Goal: Information Seeking & Learning: Learn about a topic

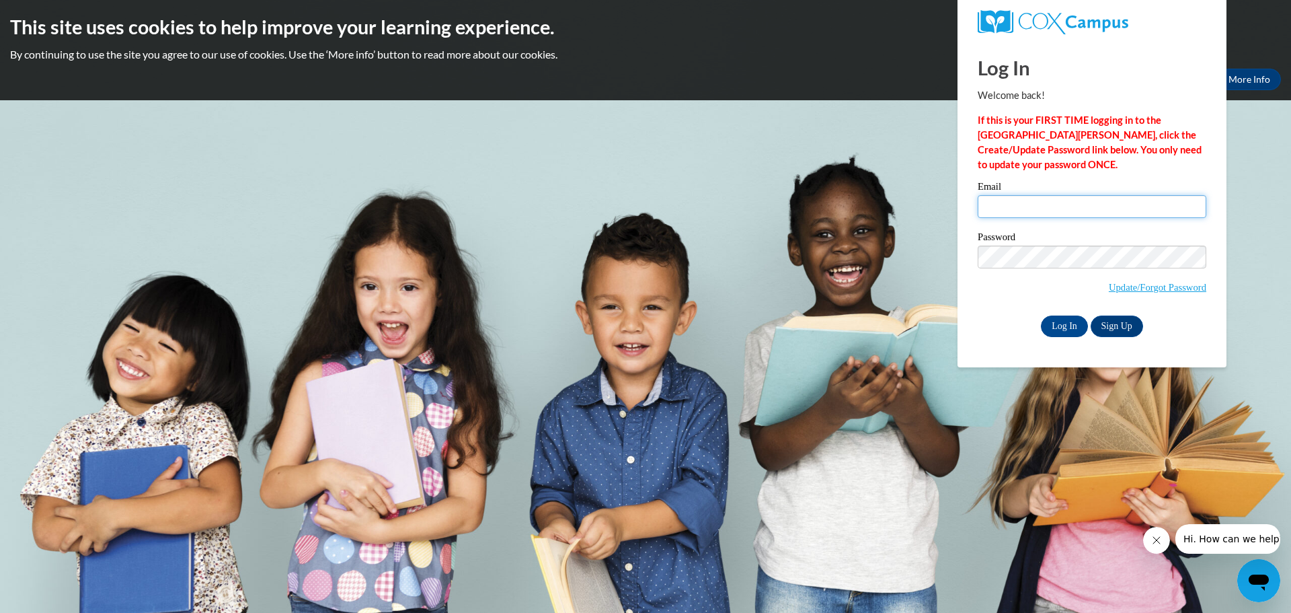
click at [1029, 203] on input "Email" at bounding box center [1092, 206] width 229 height 23
type input "kalienbl@chipfalls.org"
click at [1070, 324] on input "Log In" at bounding box center [1064, 326] width 47 height 22
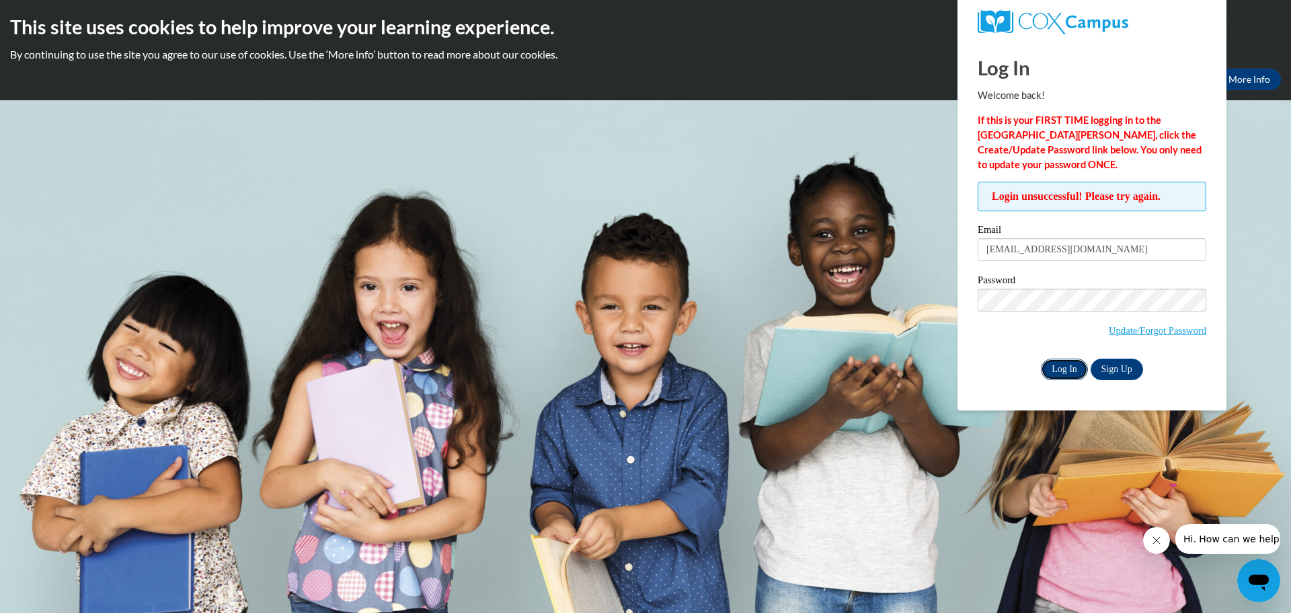
click at [1041, 369] on input "Log In" at bounding box center [1064, 369] width 47 height 22
click at [1062, 364] on input "Log In" at bounding box center [1064, 369] width 47 height 22
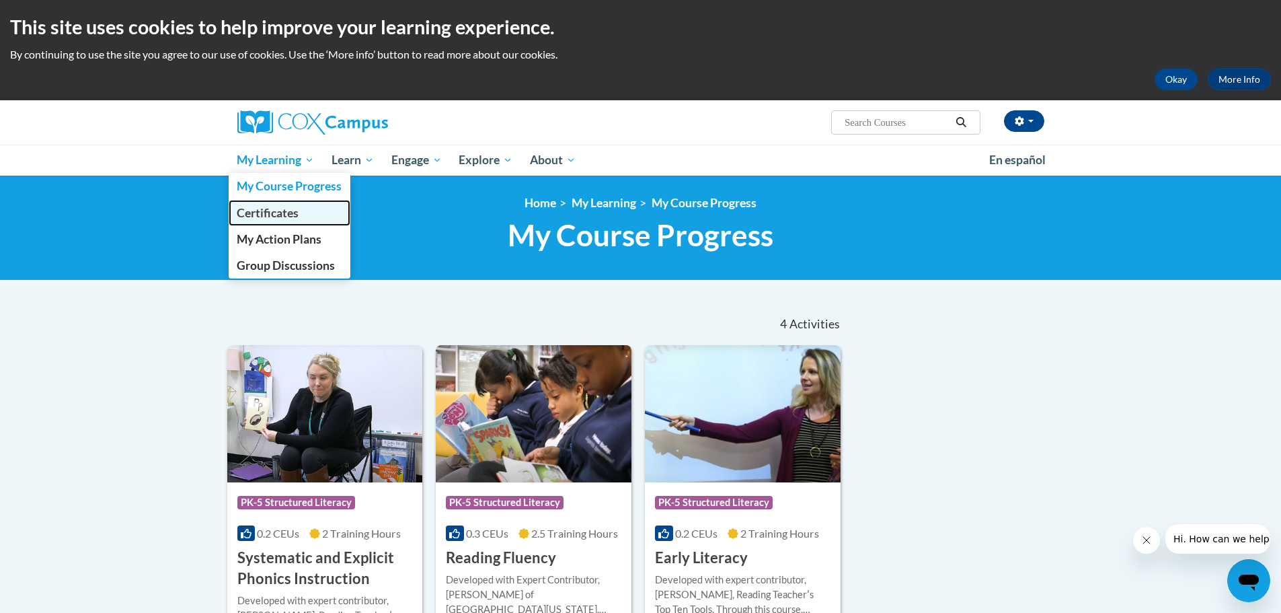
click at [272, 213] on span "Certificates" at bounding box center [268, 213] width 62 height 14
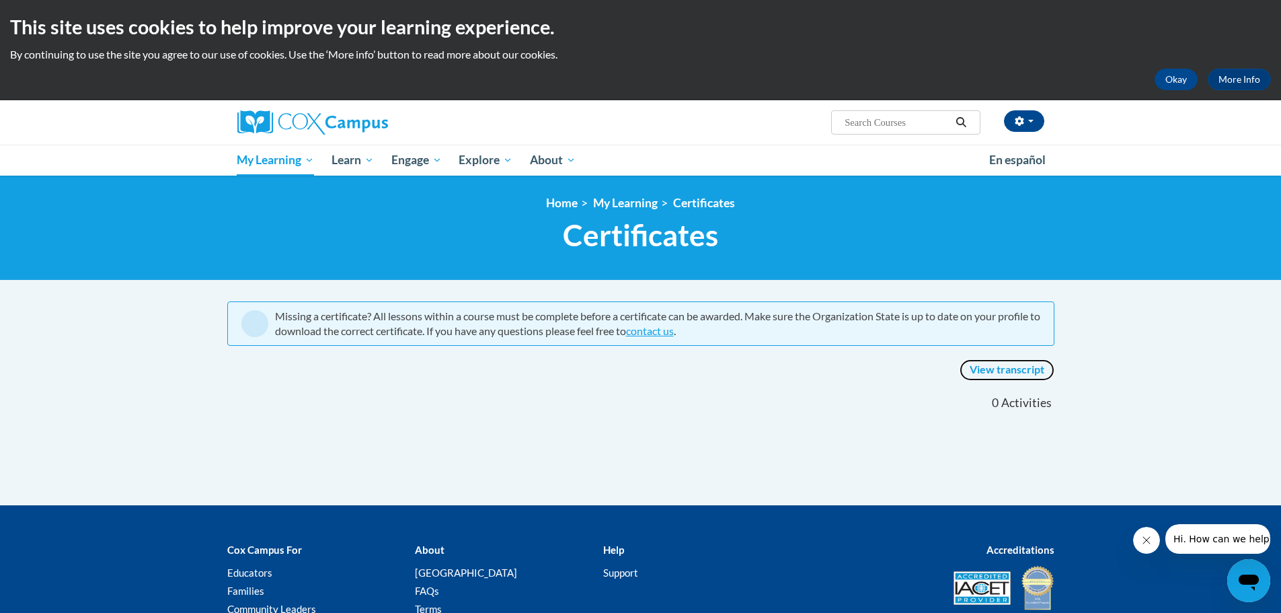
click at [1007, 370] on link "View transcript" at bounding box center [1007, 370] width 95 height 22
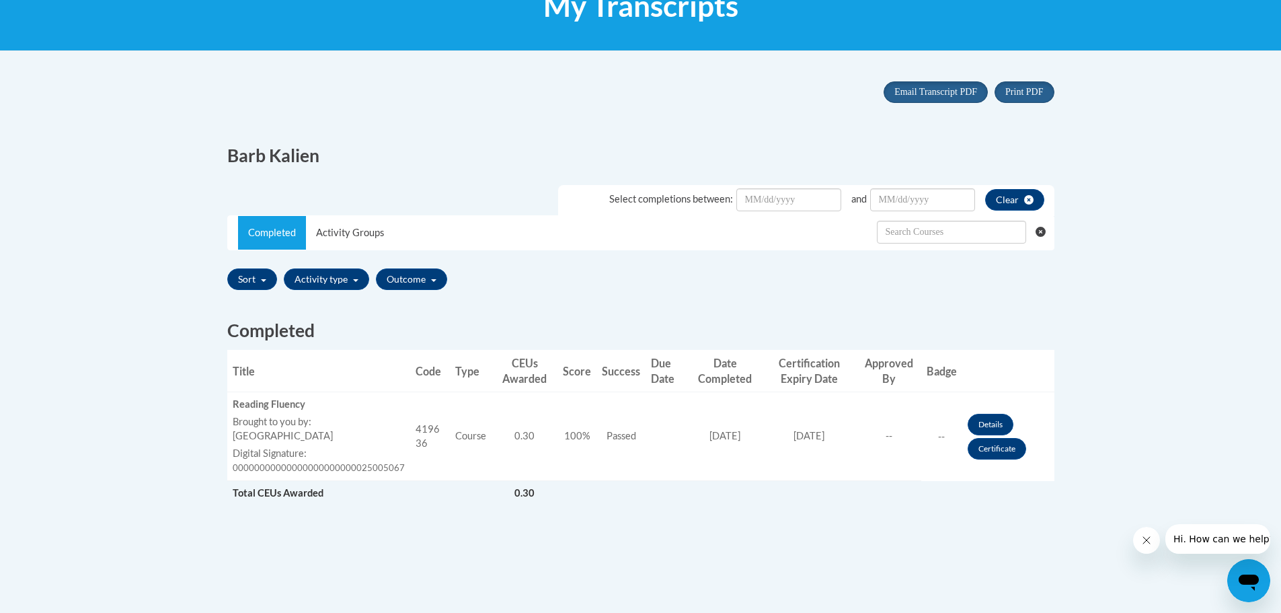
scroll to position [269, 0]
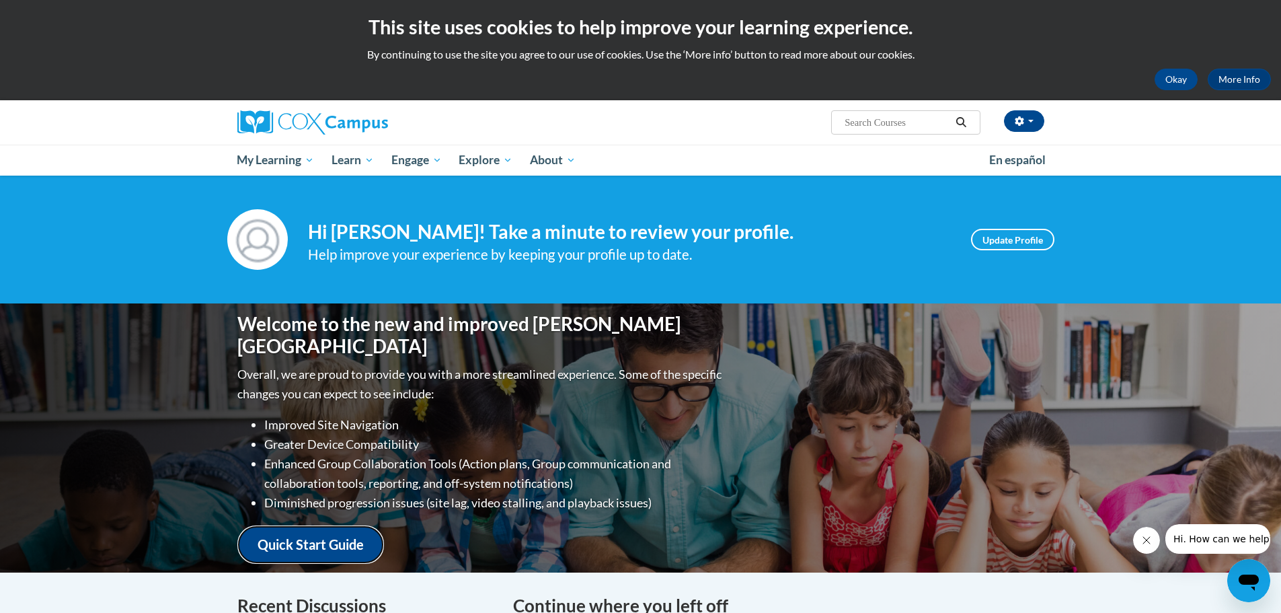
click at [293, 535] on link "Quick Start Guide" at bounding box center [310, 544] width 147 height 38
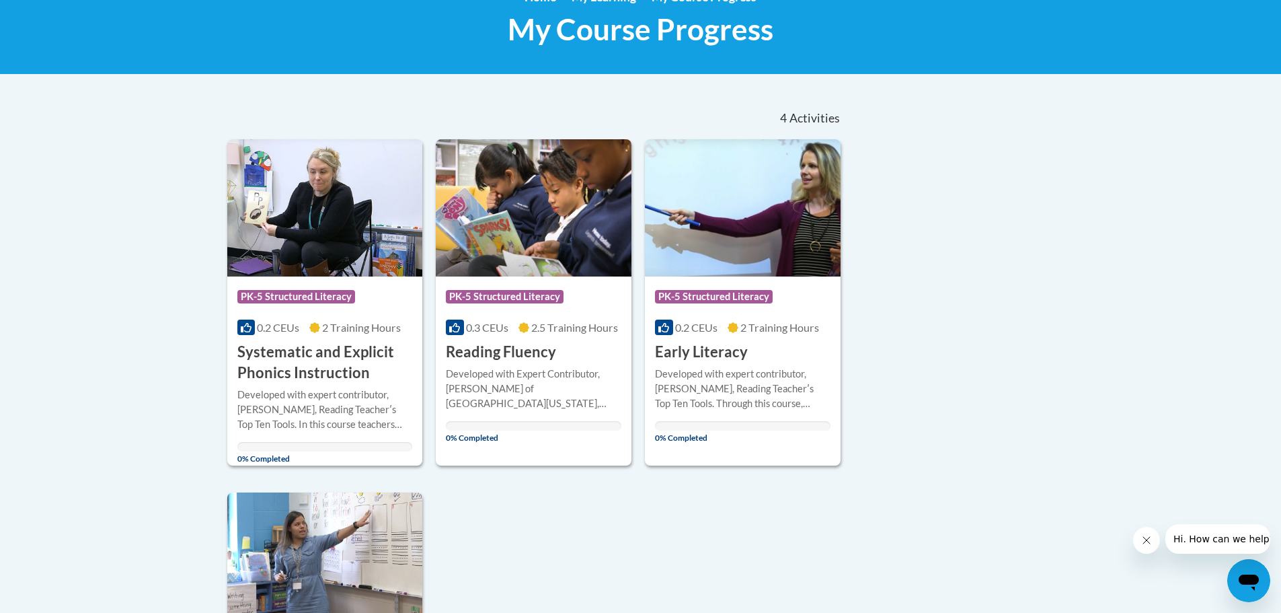
scroll to position [134, 0]
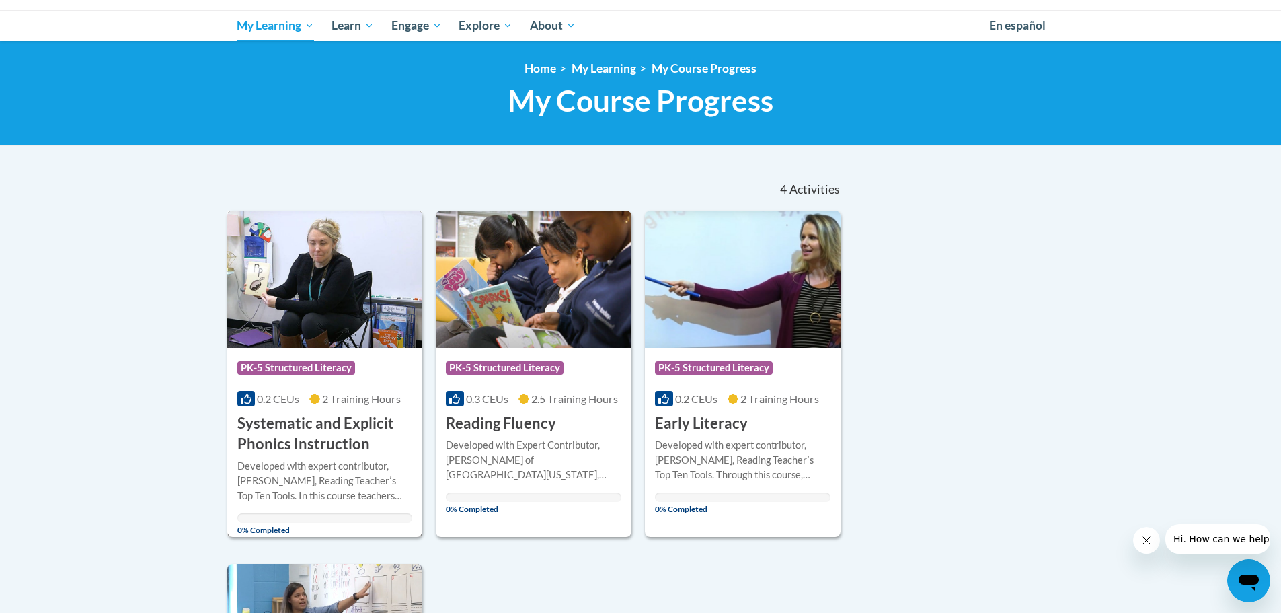
click at [280, 428] on h3 "Systematic and Explicit Phonics Instruction" at bounding box center [325, 434] width 176 height 42
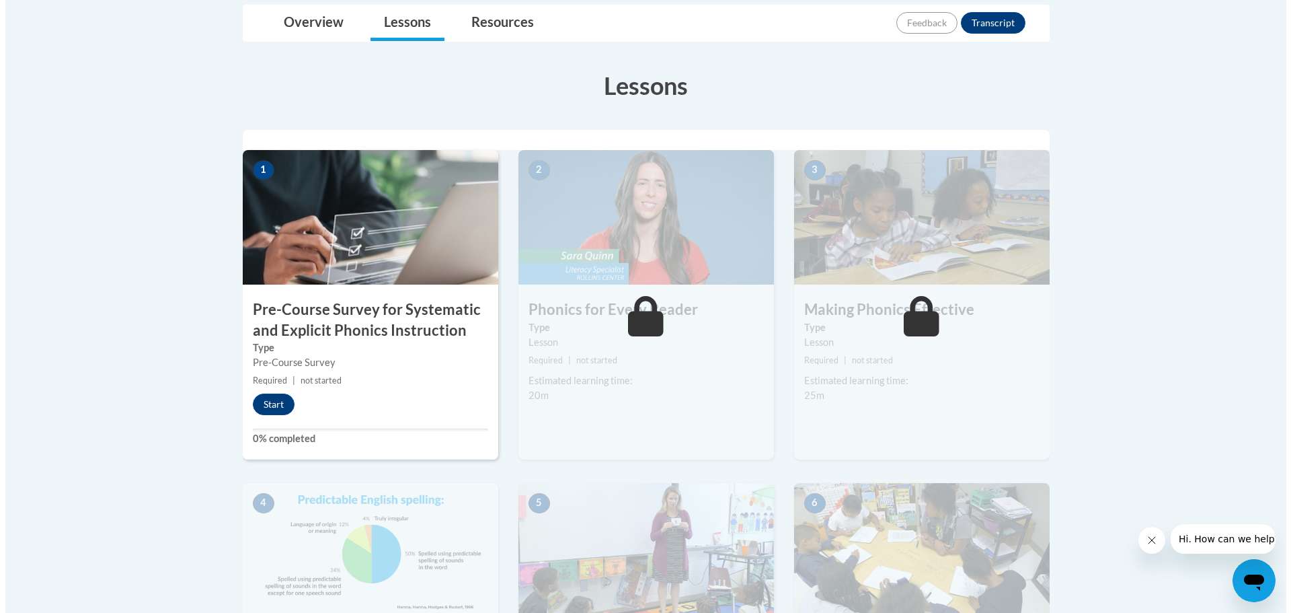
scroll to position [403, 0]
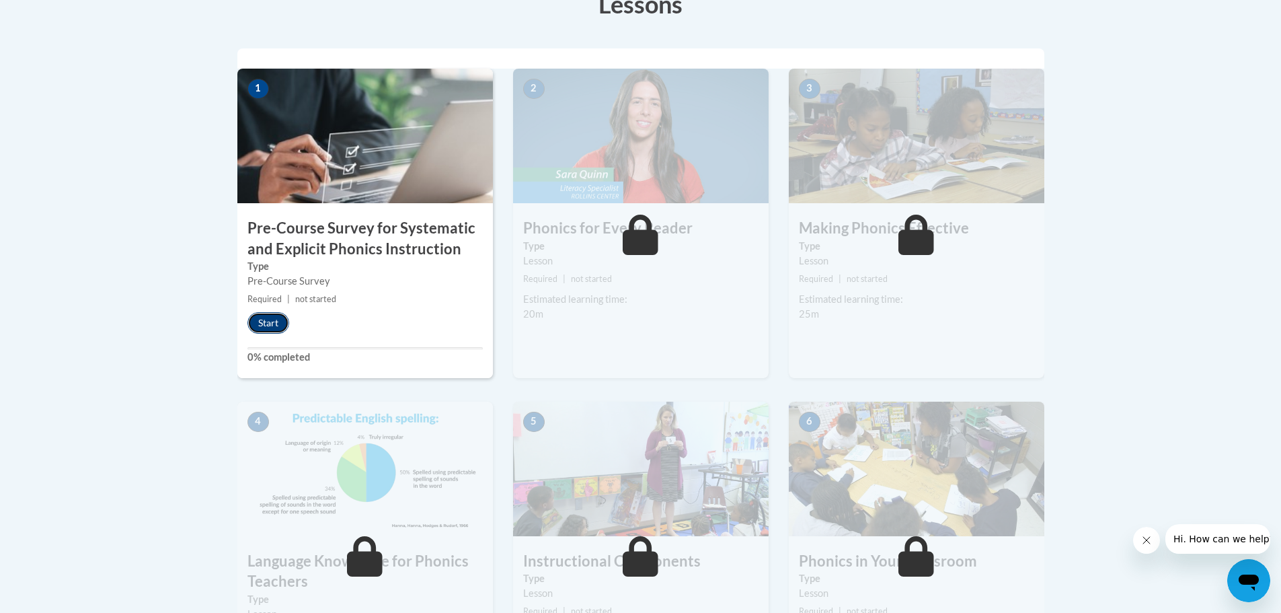
click at [267, 324] on button "Start" at bounding box center [268, 323] width 42 height 22
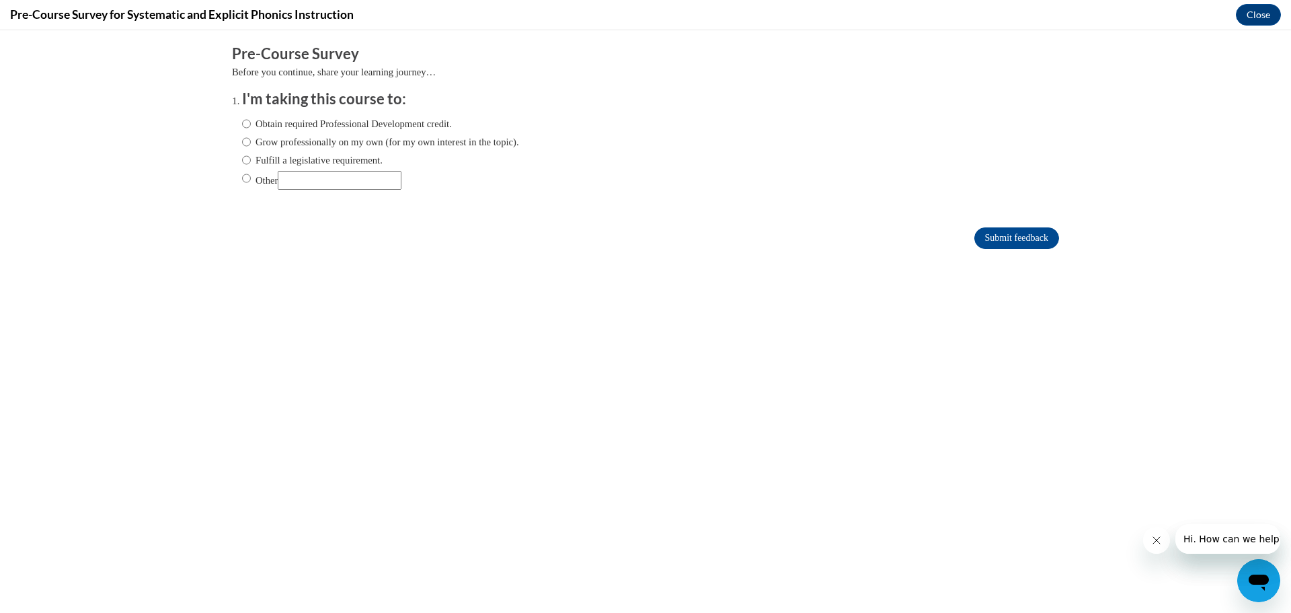
scroll to position [0, 0]
click at [242, 124] on input "Obtain required Professional Development credit." at bounding box center [246, 123] width 9 height 15
radio input "true"
click at [986, 238] on input "Submit feedback" at bounding box center [1016, 238] width 85 height 22
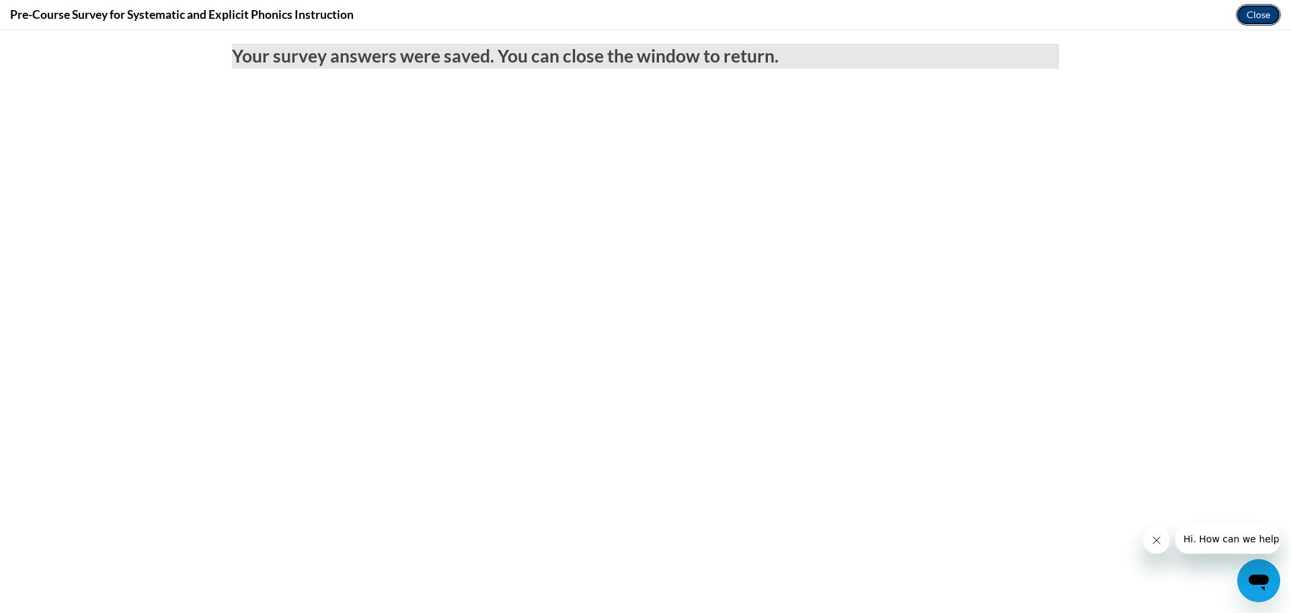
click at [1253, 18] on button "Close" at bounding box center [1258, 15] width 45 height 22
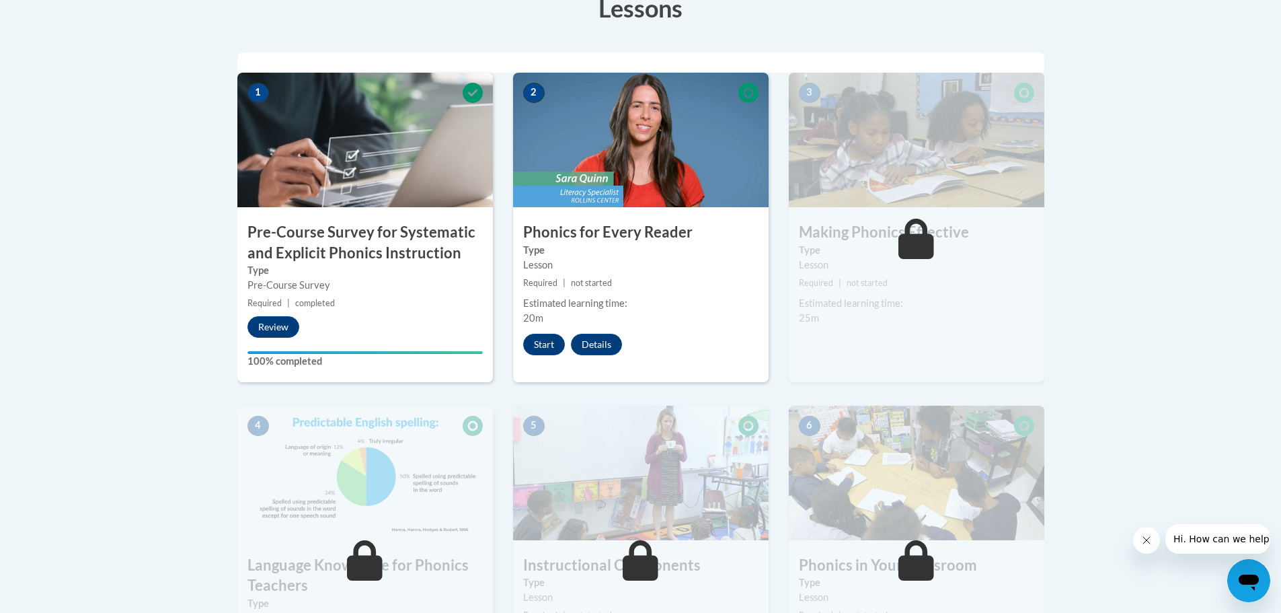
scroll to position [347, 0]
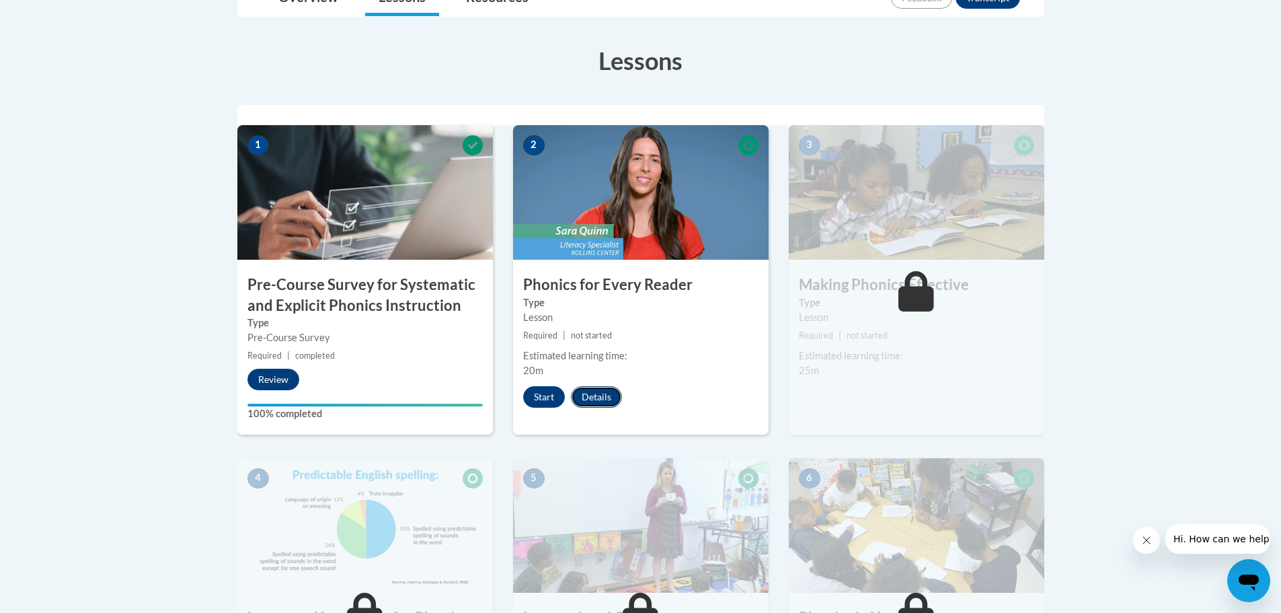
click at [598, 394] on button "Details" at bounding box center [596, 397] width 51 height 22
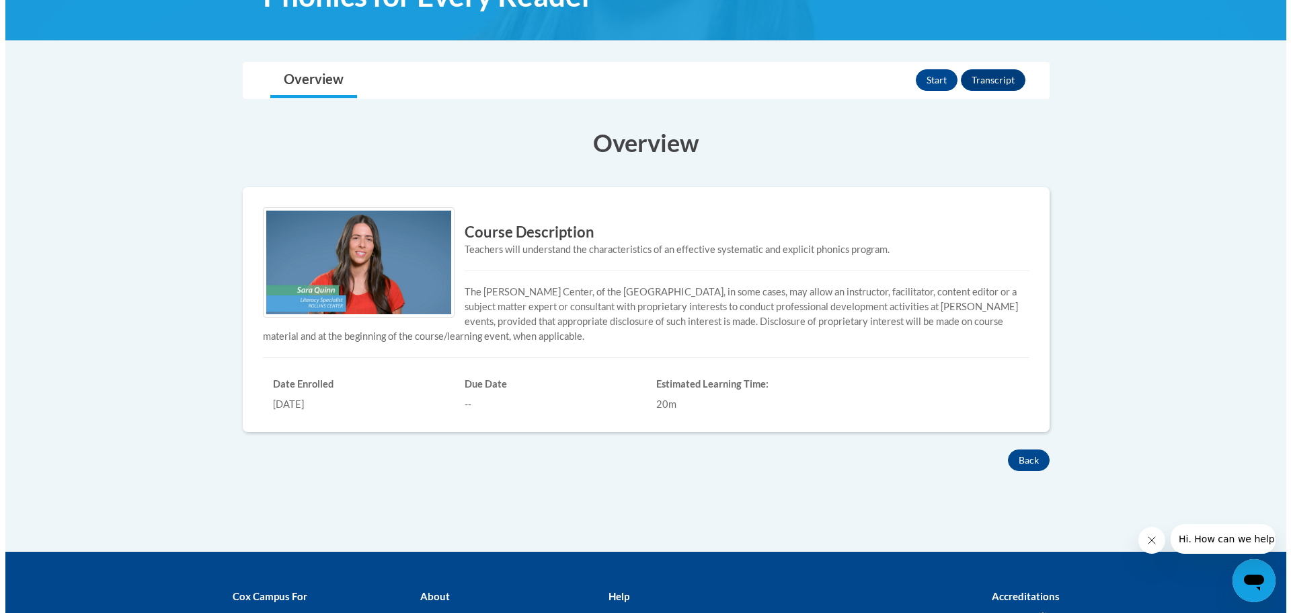
scroll to position [269, 0]
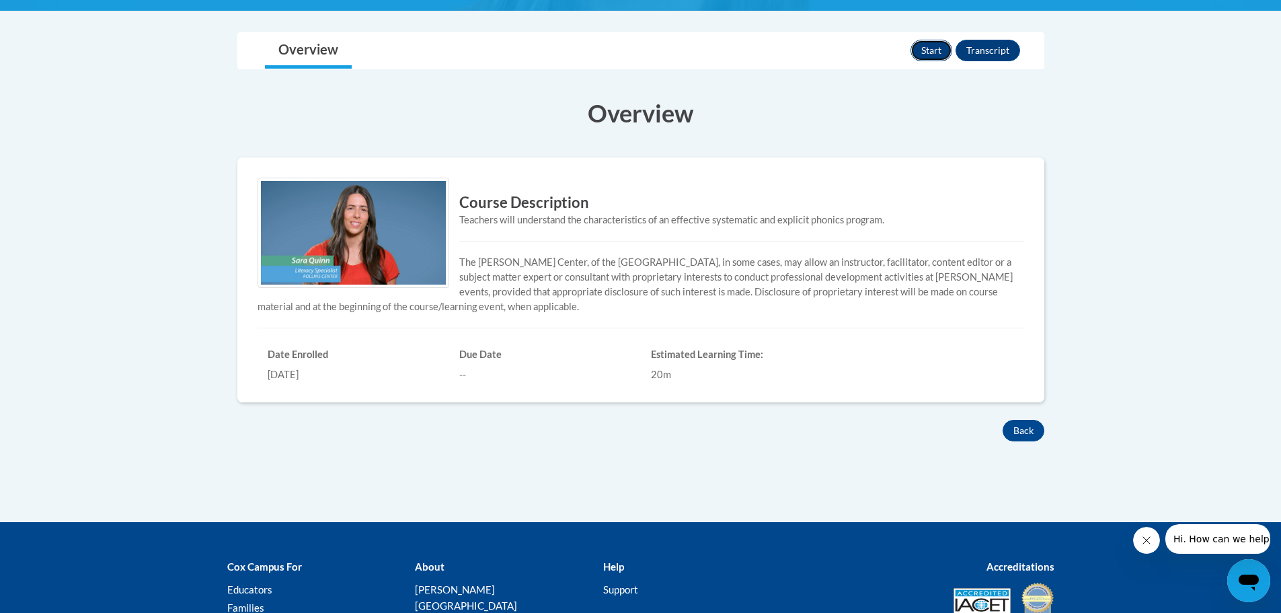
click at [934, 54] on button "Start" at bounding box center [931, 51] width 42 height 22
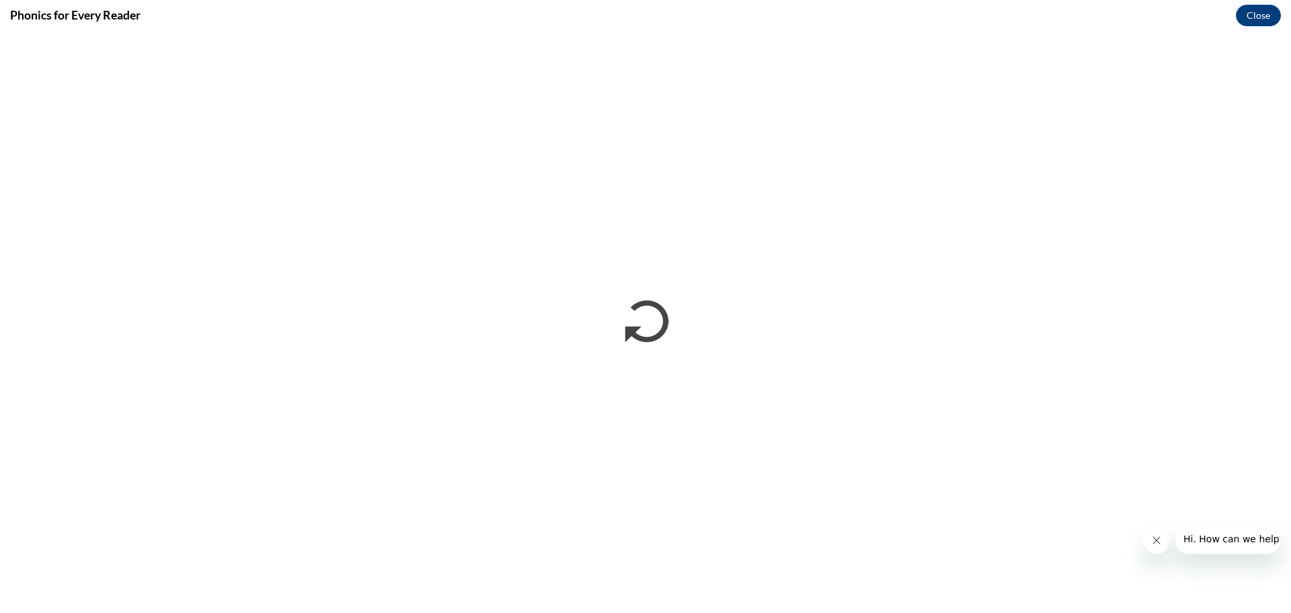
scroll to position [0, 0]
